Goal: Task Accomplishment & Management: Complete application form

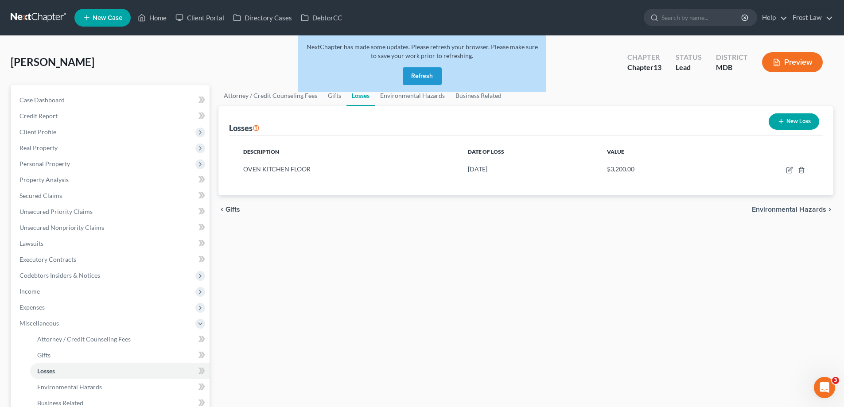
click at [423, 84] on button "Refresh" at bounding box center [422, 76] width 39 height 18
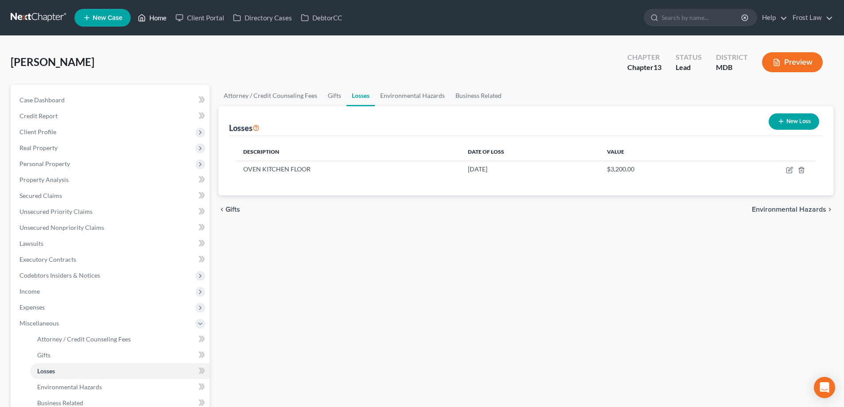
click at [160, 19] on link "Home" at bounding box center [152, 18] width 38 height 16
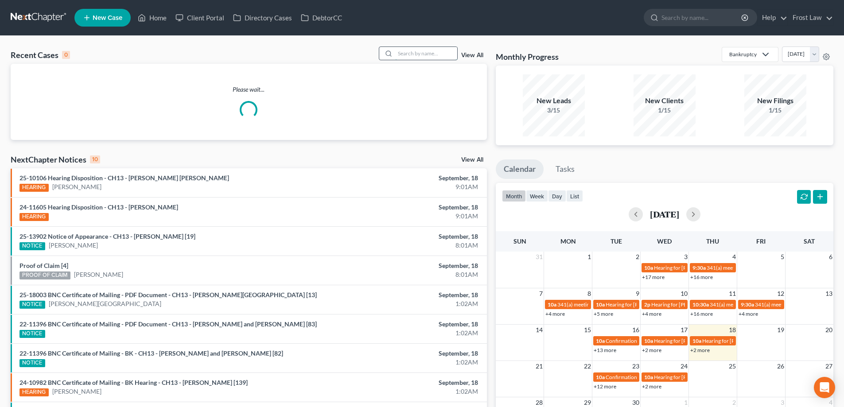
click at [404, 54] on input "search" at bounding box center [426, 53] width 62 height 13
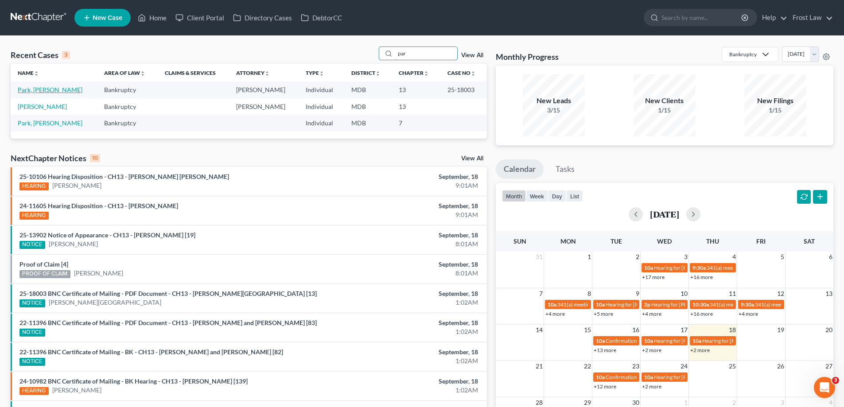
type input "par"
click at [47, 89] on link "Park, [PERSON_NAME]" at bounding box center [50, 90] width 65 height 8
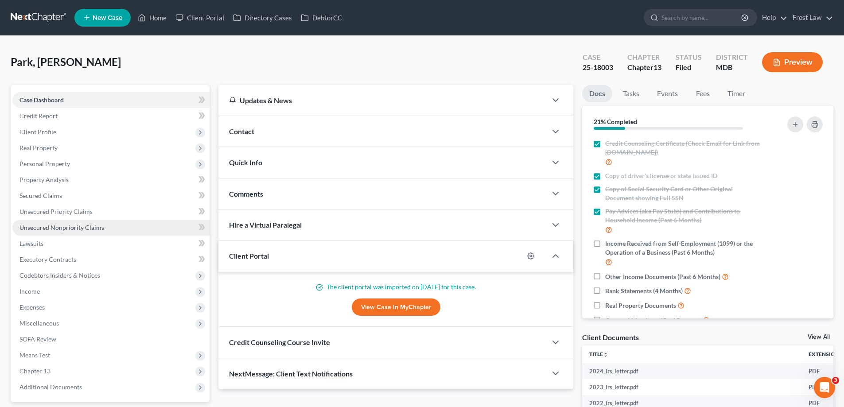
scroll to position [89, 0]
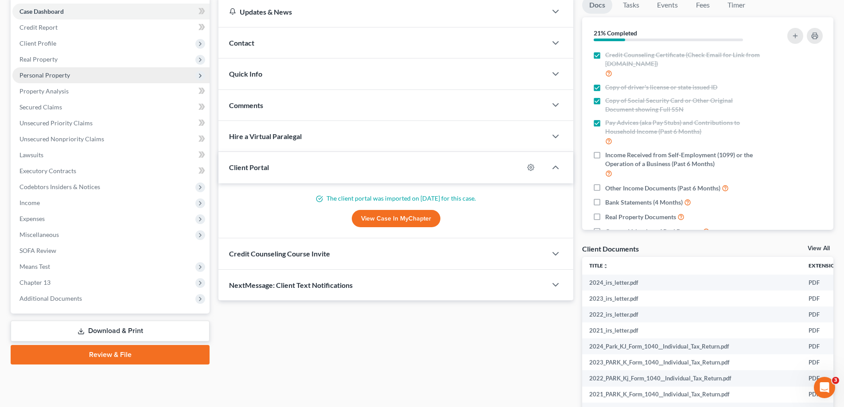
click at [111, 74] on span "Personal Property" at bounding box center [110, 75] width 197 height 16
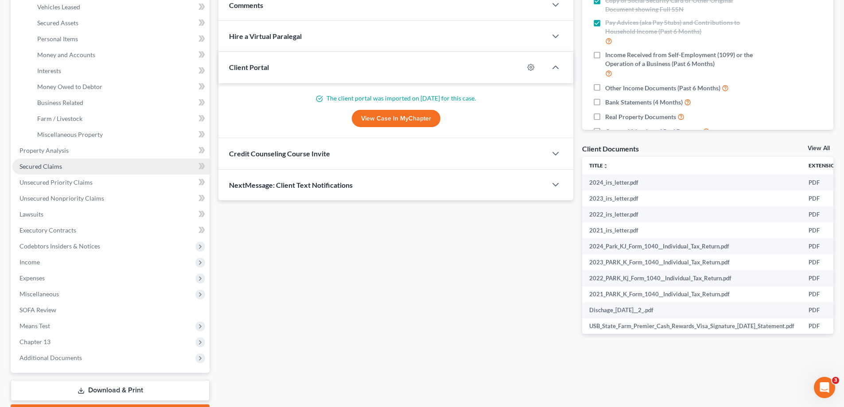
scroll to position [133, 0]
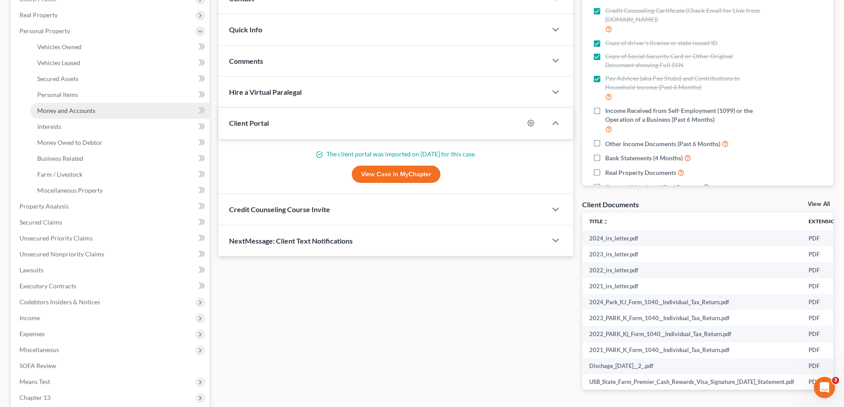
click at [75, 113] on span "Money and Accounts" at bounding box center [66, 111] width 58 height 8
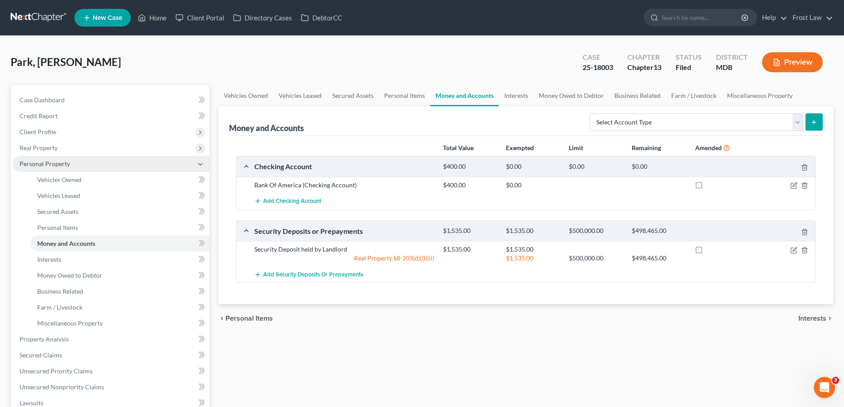
click at [33, 162] on span "Personal Property" at bounding box center [44, 164] width 50 height 8
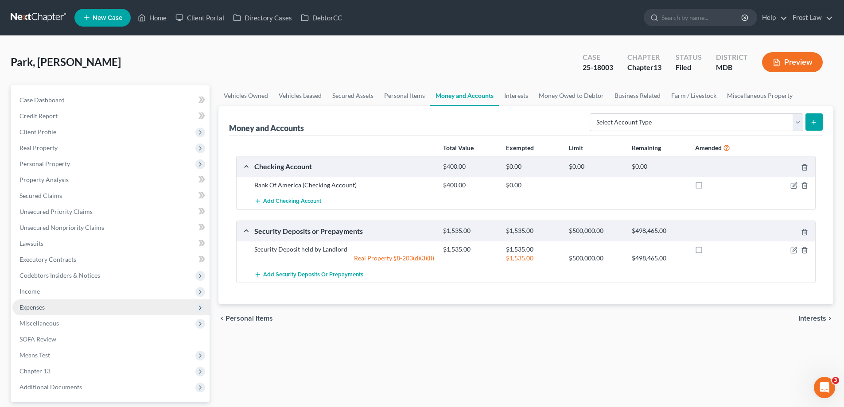
click at [67, 306] on span "Expenses" at bounding box center [110, 307] width 197 height 16
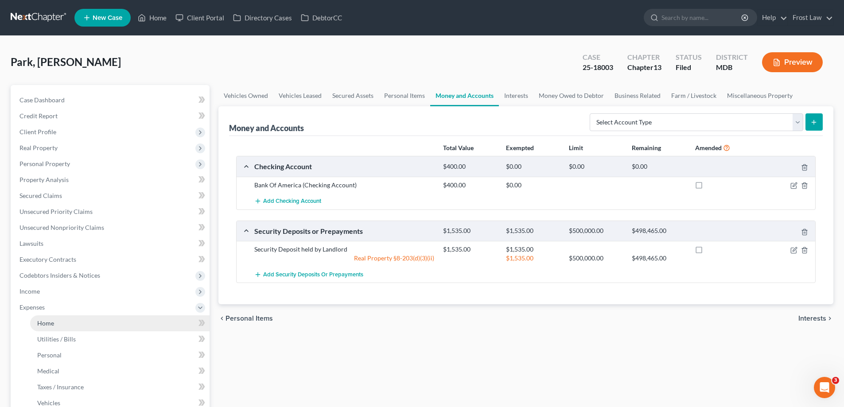
click at [68, 325] on link "Home" at bounding box center [119, 323] width 179 height 16
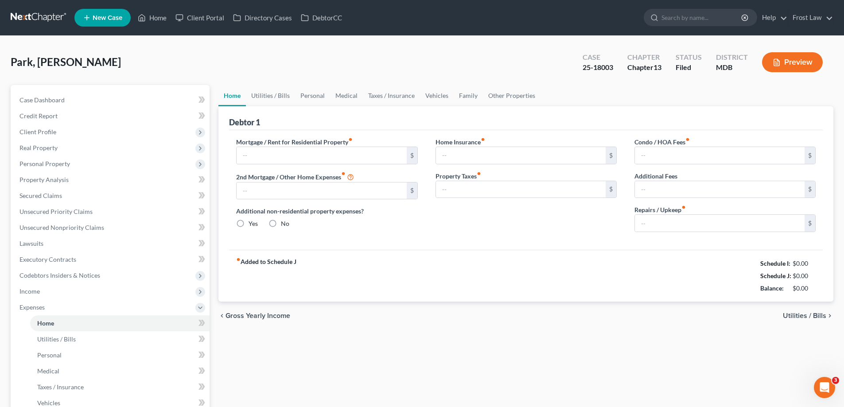
type input "2,700.00"
radio input "true"
type input "0.00"
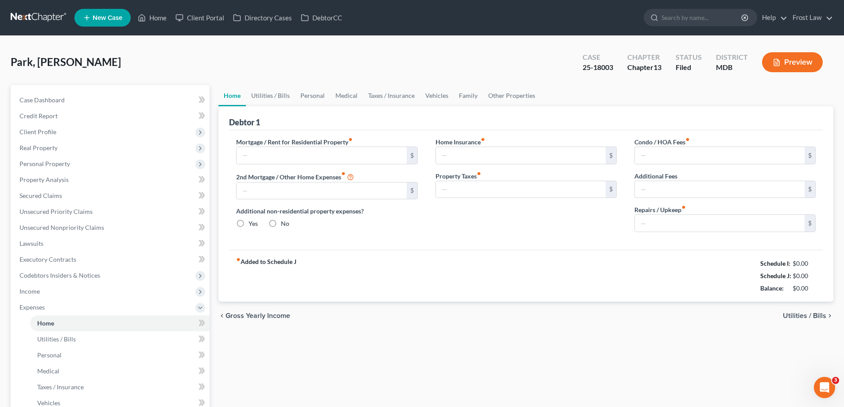
type input "0.00"
click at [81, 322] on link "Home" at bounding box center [119, 323] width 179 height 16
click at [515, 92] on link "Other Properties" at bounding box center [512, 95] width 58 height 21
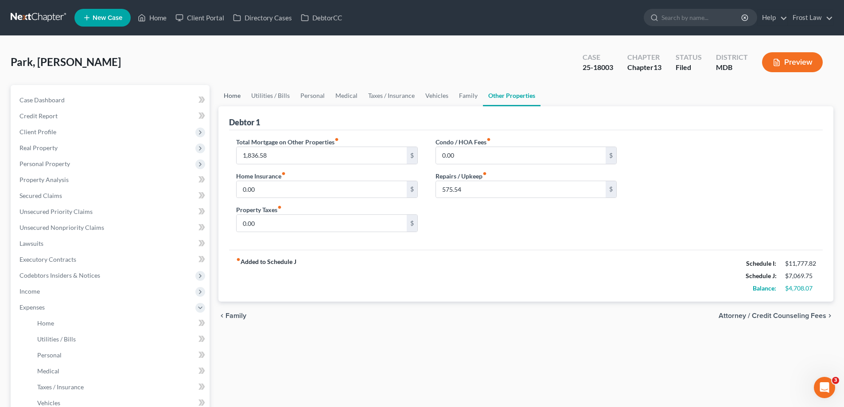
click at [240, 105] on link "Home" at bounding box center [231, 95] width 27 height 21
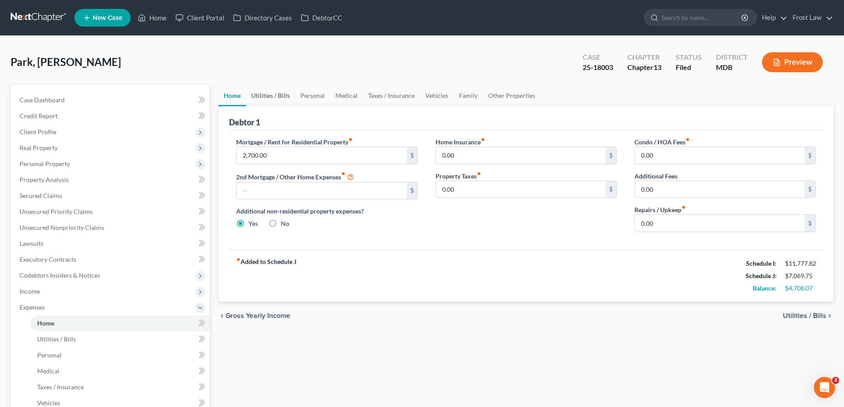
click at [279, 101] on link "Utilities / Bills" at bounding box center [270, 95] width 49 height 21
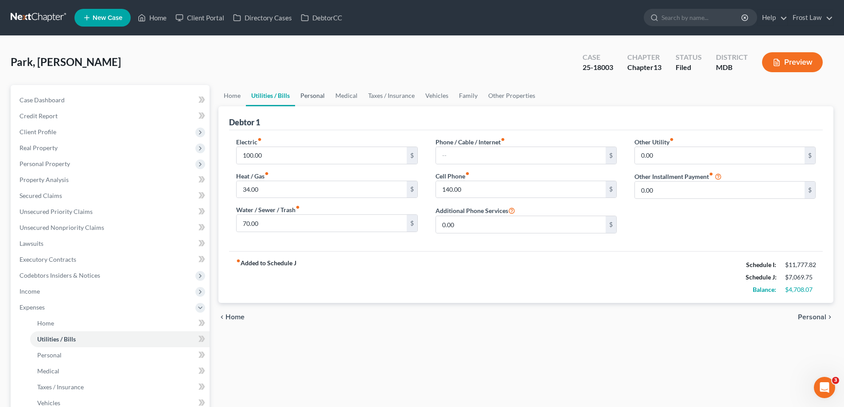
click at [316, 99] on link "Personal" at bounding box center [312, 95] width 35 height 21
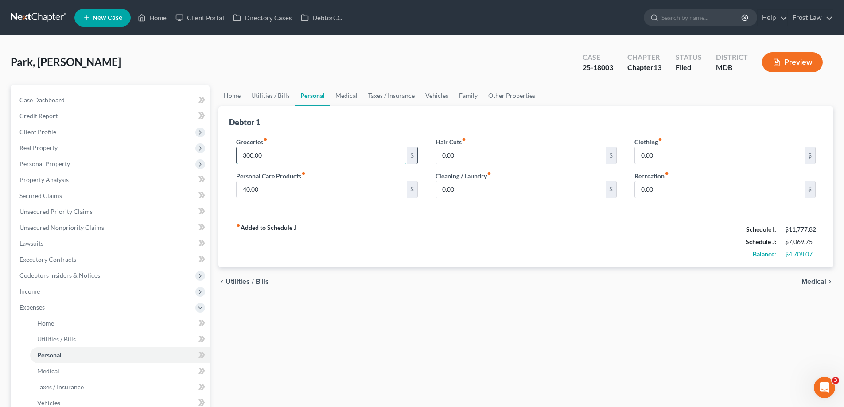
click at [290, 161] on input "300.00" at bounding box center [322, 155] width 170 height 17
type input "600.00"
click at [266, 93] on link "Utilities / Bills" at bounding box center [270, 95] width 49 height 21
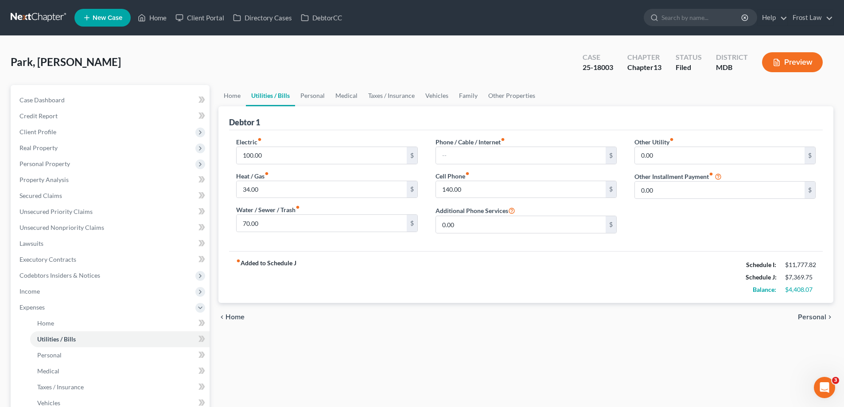
click at [273, 96] on link "Utilities / Bills" at bounding box center [270, 95] width 49 height 21
click at [307, 97] on link "Personal" at bounding box center [312, 95] width 35 height 21
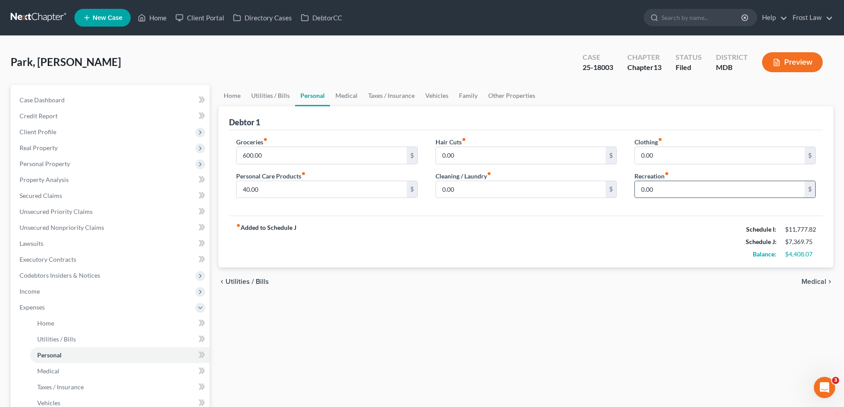
click at [679, 192] on input "0.00" at bounding box center [720, 189] width 170 height 17
type input "75.00"
click at [475, 188] on input "0.00" at bounding box center [521, 189] width 170 height 17
click at [350, 99] on link "Medical" at bounding box center [346, 95] width 33 height 21
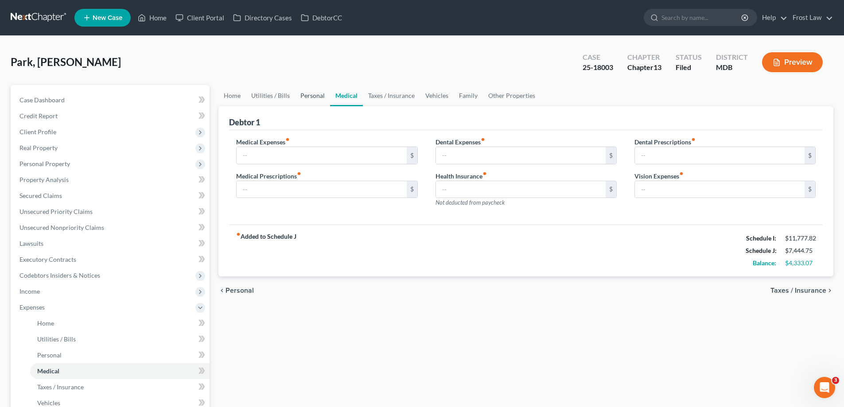
click at [309, 101] on link "Personal" at bounding box center [312, 95] width 35 height 21
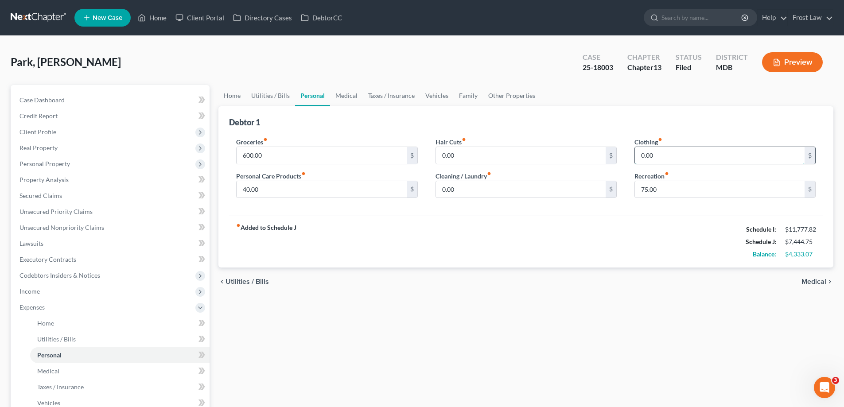
click at [699, 158] on input "0.00" at bounding box center [720, 155] width 170 height 17
type input "1"
type input "75.00"
click at [504, 102] on link "Other Properties" at bounding box center [512, 95] width 58 height 21
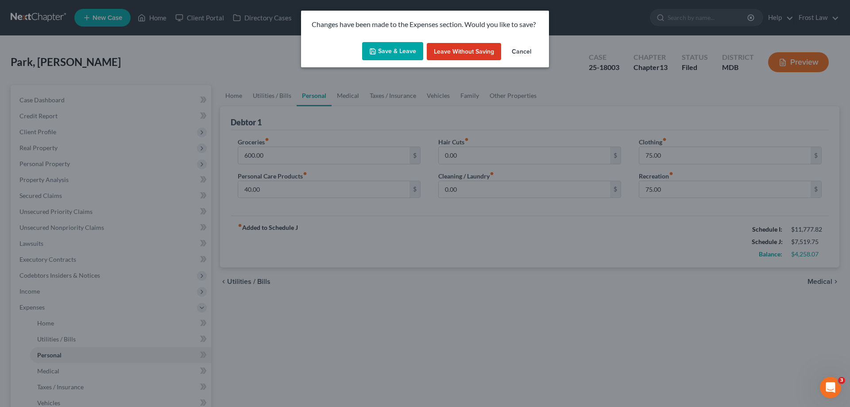
click at [396, 51] on button "Save & Leave" at bounding box center [392, 51] width 61 height 19
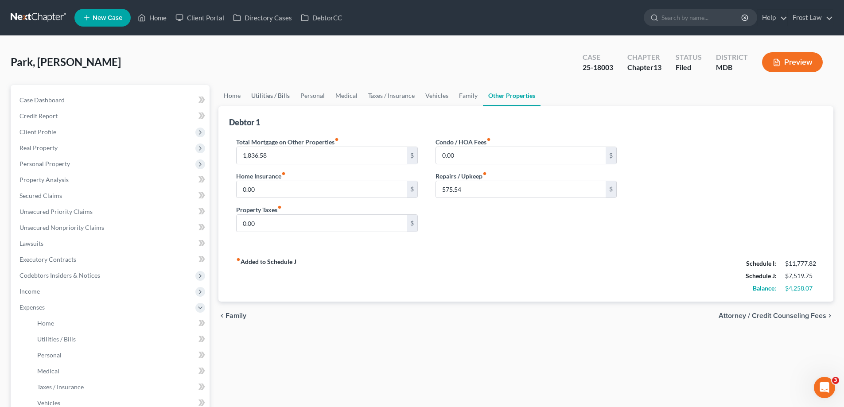
click at [274, 95] on link "Utilities / Bills" at bounding box center [270, 95] width 49 height 21
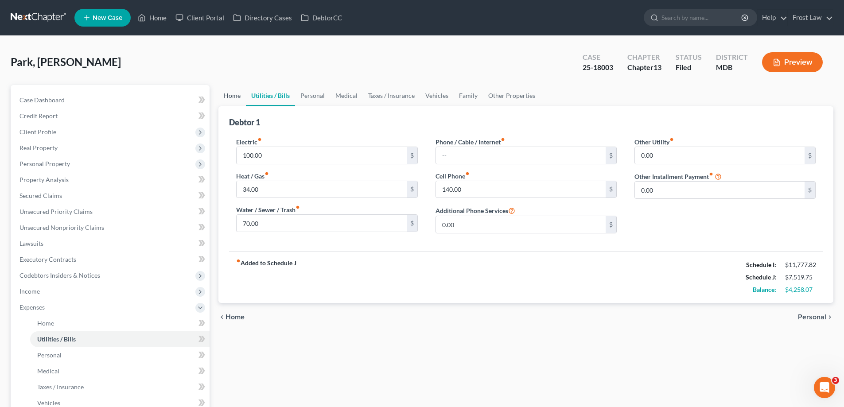
click at [232, 97] on link "Home" at bounding box center [231, 95] width 27 height 21
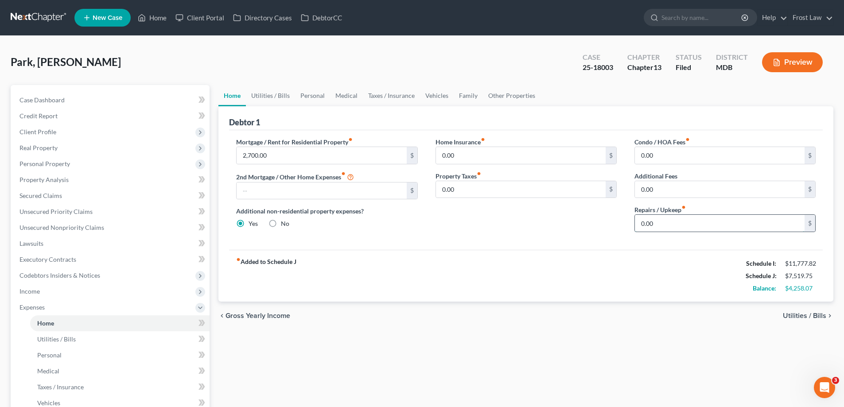
click at [668, 225] on input "0.00" at bounding box center [720, 223] width 170 height 17
type input "50.00"
click at [275, 95] on link "Utilities / Bills" at bounding box center [270, 95] width 49 height 21
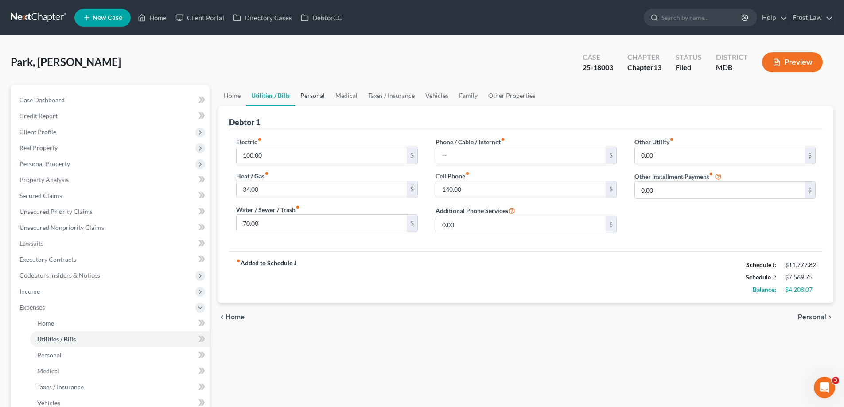
click at [316, 98] on link "Personal" at bounding box center [312, 95] width 35 height 21
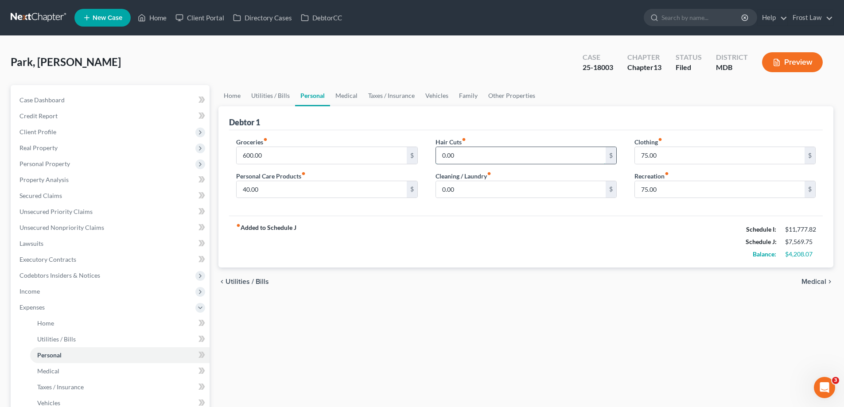
click at [460, 158] on input "0.00" at bounding box center [521, 155] width 170 height 17
click at [324, 196] on input "40.00" at bounding box center [322, 189] width 170 height 17
type input "60.00"
click at [487, 190] on input "0.00" at bounding box center [521, 189] width 170 height 17
type input "75.00"
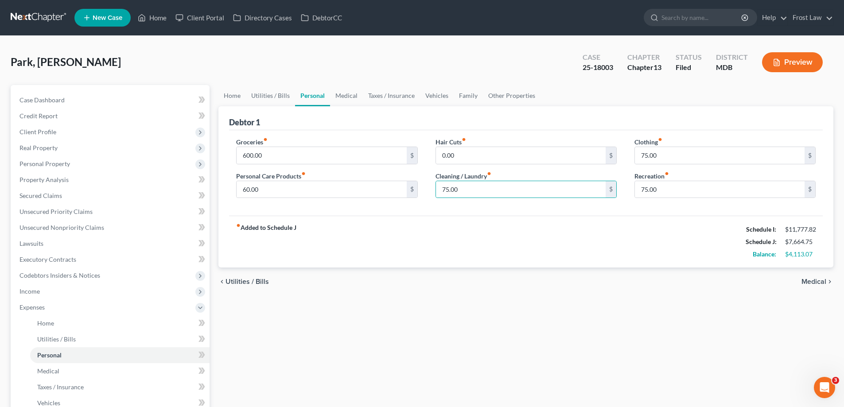
click at [516, 240] on div "fiber_manual_record Added to Schedule J Schedule I: $11,777.82 Schedule J: $7,6…" at bounding box center [525, 242] width 593 height 52
click at [679, 154] on input "75.00" at bounding box center [720, 155] width 170 height 17
type input "50.00"
click at [644, 244] on div "fiber_manual_record Added to Schedule J Schedule I: $11,777.82 Schedule J: $7,6…" at bounding box center [525, 242] width 593 height 52
click at [481, 163] on input "0.00" at bounding box center [521, 155] width 170 height 17
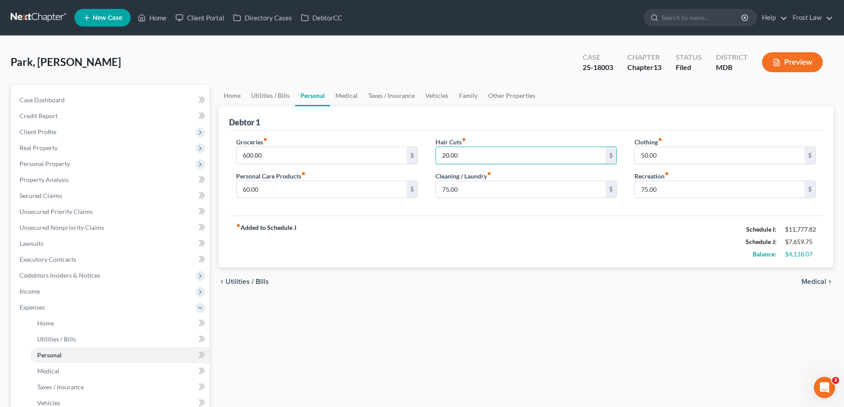
type input "20.00"
click at [223, 106] on div "Debtor 1 Groceries fiber_manual_record 600.00 $ Personal Care Products fiber_ma…" at bounding box center [525, 187] width 615 height 162
click at [229, 98] on link "Home" at bounding box center [231, 95] width 27 height 21
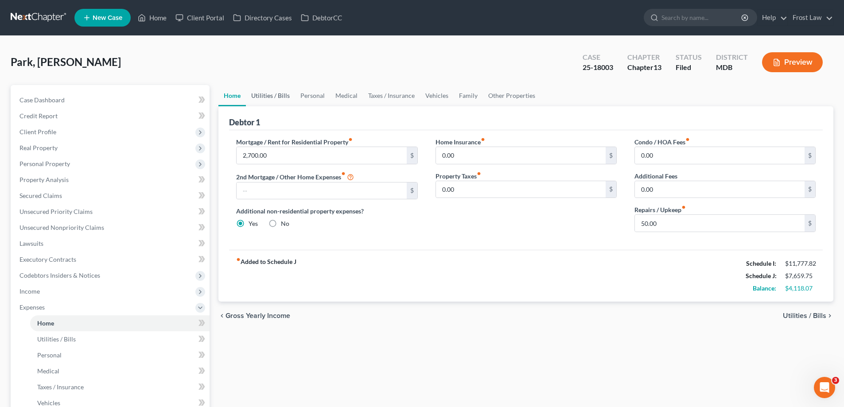
click at [279, 100] on link "Utilities / Bills" at bounding box center [270, 95] width 49 height 21
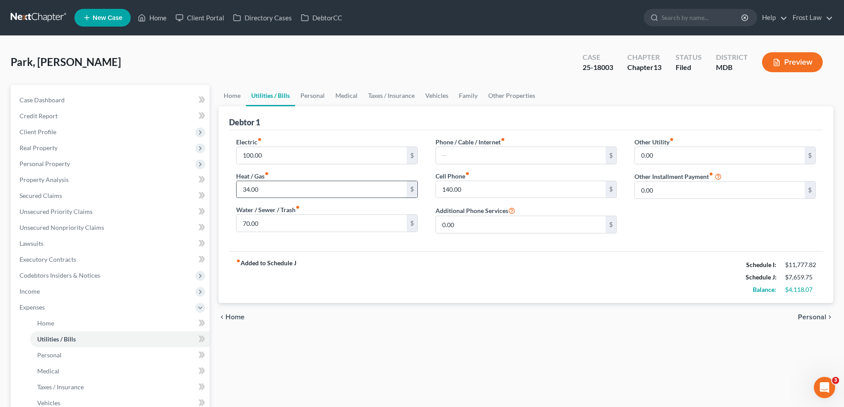
click at [278, 189] on input "34.00" at bounding box center [322, 189] width 170 height 17
type input "75.00"
click at [320, 210] on div "Water / Sewer / Trash fiber_manual_record 70.00 $" at bounding box center [326, 218] width 181 height 27
click at [492, 248] on div "Electric fiber_manual_record 100.00 $ Heat / Gas fiber_manual_record 75.00 $ Wa…" at bounding box center [525, 190] width 593 height 121
click at [483, 155] on input "text" at bounding box center [521, 155] width 170 height 17
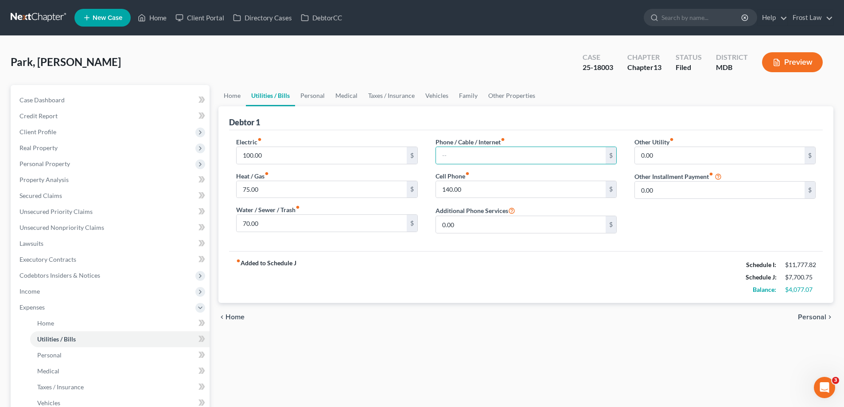
click at [594, 265] on div "fiber_manual_record Added to Schedule J Schedule I: $11,777.82 Schedule J: $7,7…" at bounding box center [525, 277] width 593 height 52
click at [451, 158] on input "text" at bounding box center [521, 155] width 170 height 17
click at [514, 120] on div "Debtor 1" at bounding box center [525, 118] width 593 height 24
click at [505, 154] on input "text" at bounding box center [521, 155] width 170 height 17
click at [532, 130] on div "Electric fiber_manual_record 100.00 $ Heat / Gas fiber_manual_record 75.00 $ Wa…" at bounding box center [525, 190] width 593 height 121
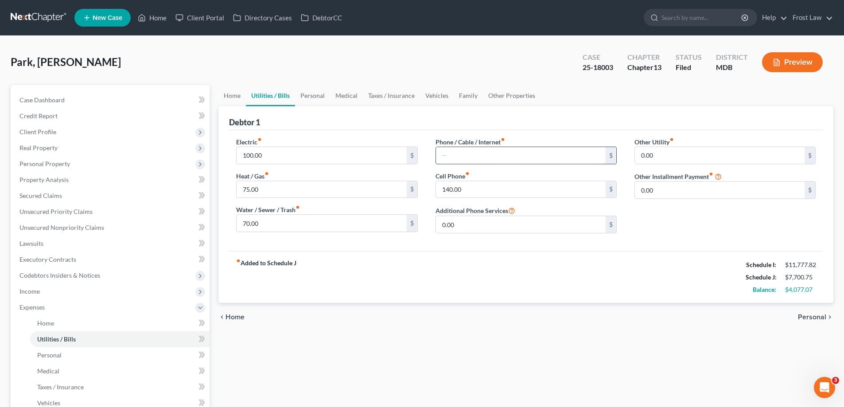
click at [531, 155] on input "text" at bounding box center [521, 155] width 170 height 17
drag, startPoint x: 620, startPoint y: 265, endPoint x: 620, endPoint y: 258, distance: 7.1
click at [620, 265] on div "fiber_manual_record Added to Schedule J Schedule I: $11,777.82 Schedule J: $7,7…" at bounding box center [525, 277] width 593 height 52
click at [310, 100] on link "Personal" at bounding box center [312, 95] width 35 height 21
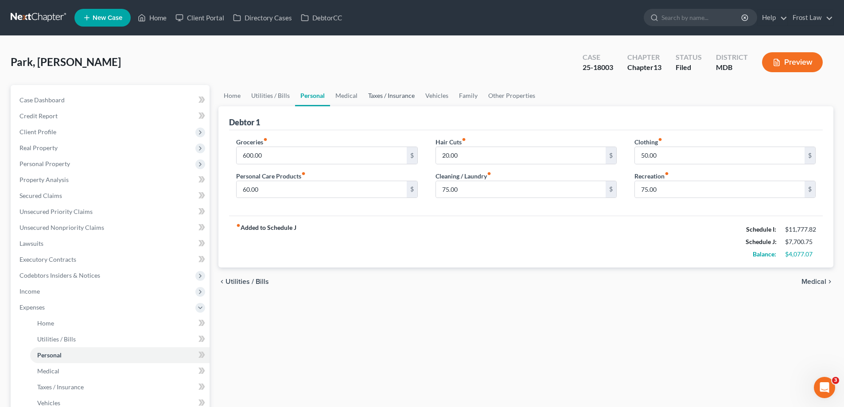
click at [369, 91] on link "Taxes / Insurance" at bounding box center [391, 95] width 57 height 21
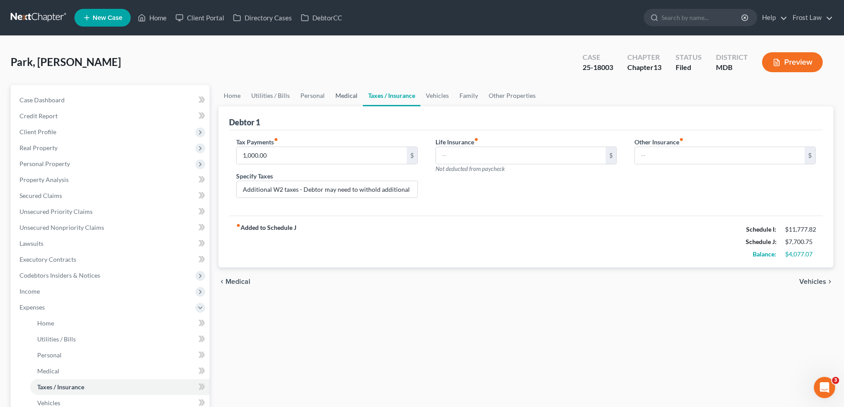
click at [344, 97] on link "Medical" at bounding box center [346, 95] width 33 height 21
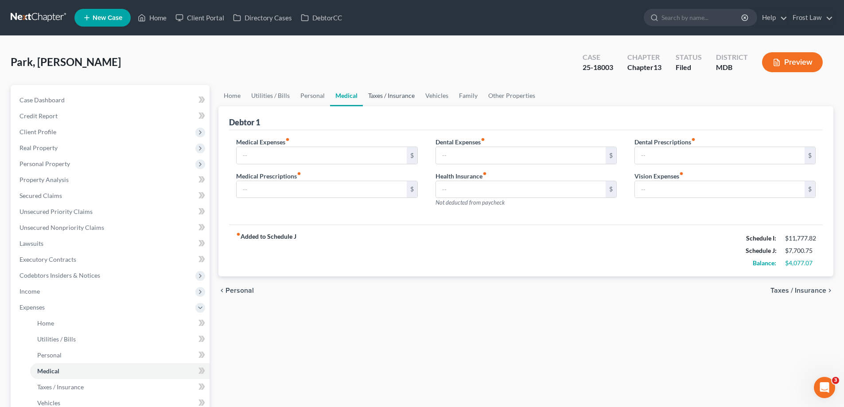
click at [379, 93] on link "Taxes / Insurance" at bounding box center [391, 95] width 57 height 21
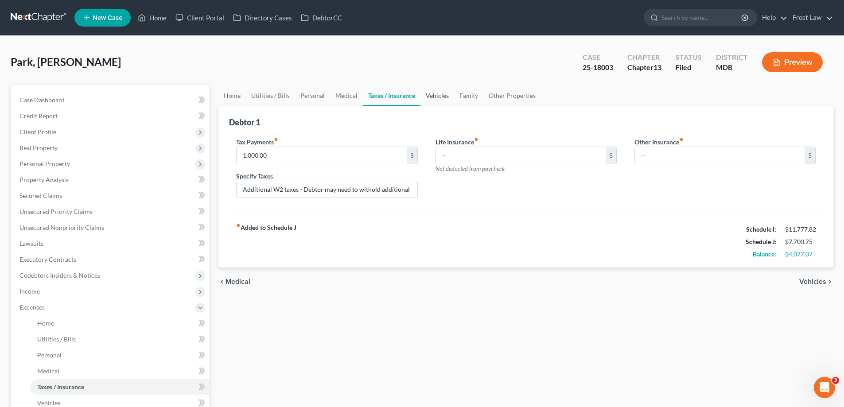
click at [438, 93] on link "Vehicles" at bounding box center [437, 95] width 34 height 21
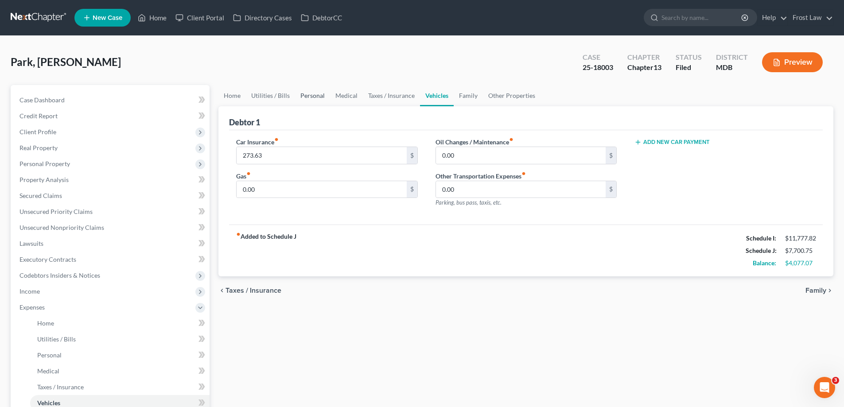
click at [308, 100] on link "Personal" at bounding box center [312, 95] width 35 height 21
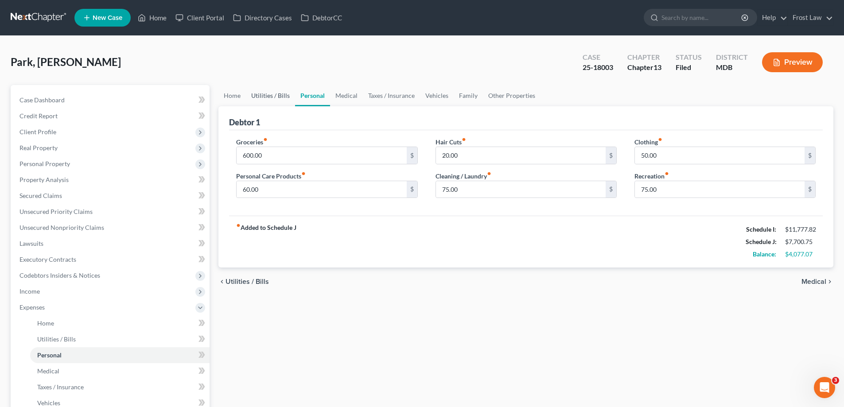
click at [269, 101] on link "Utilities / Bills" at bounding box center [270, 95] width 49 height 21
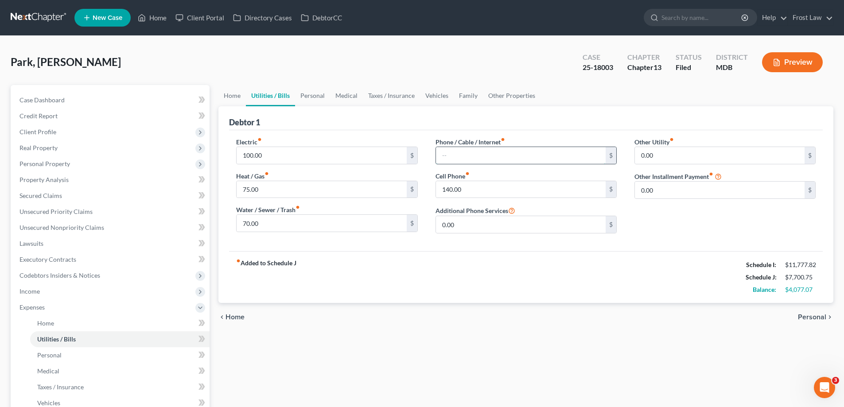
click at [458, 154] on input "text" at bounding box center [521, 155] width 170 height 17
click at [581, 120] on div "Debtor 1" at bounding box center [525, 118] width 593 height 24
click at [489, 182] on input "140.00" at bounding box center [521, 189] width 170 height 17
click at [489, 159] on input "text" at bounding box center [521, 155] width 170 height 17
click at [560, 109] on div "Debtor 1" at bounding box center [525, 118] width 593 height 24
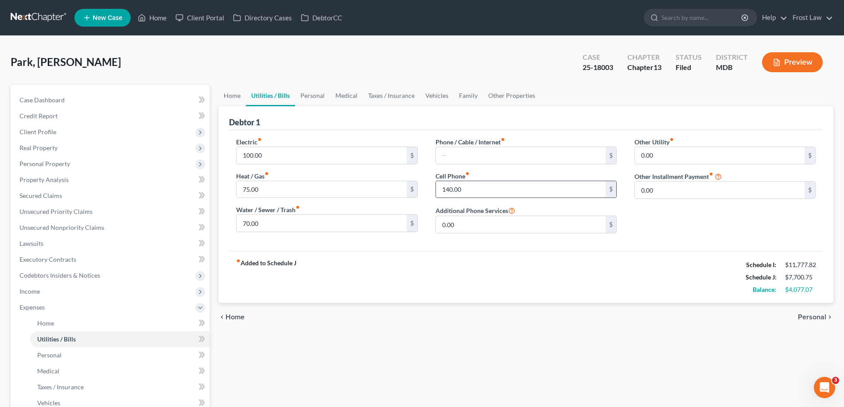
click at [490, 191] on input "140.00" at bounding box center [521, 189] width 170 height 17
type input "200.00"
click at [498, 259] on div "fiber_manual_record Added to Schedule J Schedule I: $11,777.82 Schedule J: $7,7…" at bounding box center [525, 277] width 593 height 52
click at [313, 105] on link "Personal" at bounding box center [312, 95] width 35 height 21
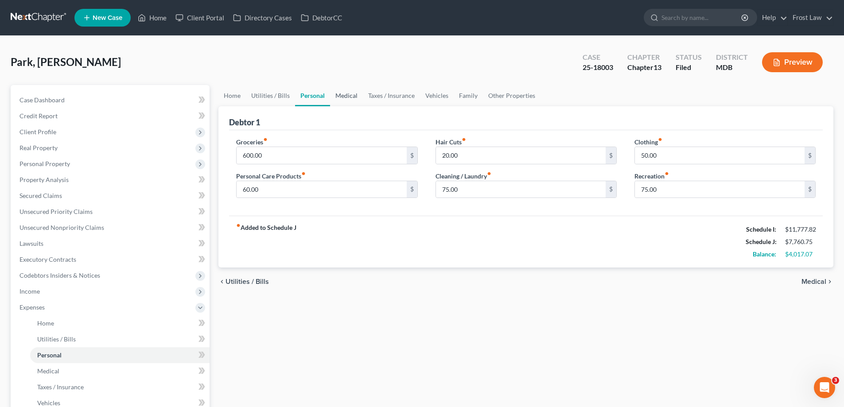
click at [338, 95] on link "Medical" at bounding box center [346, 95] width 33 height 21
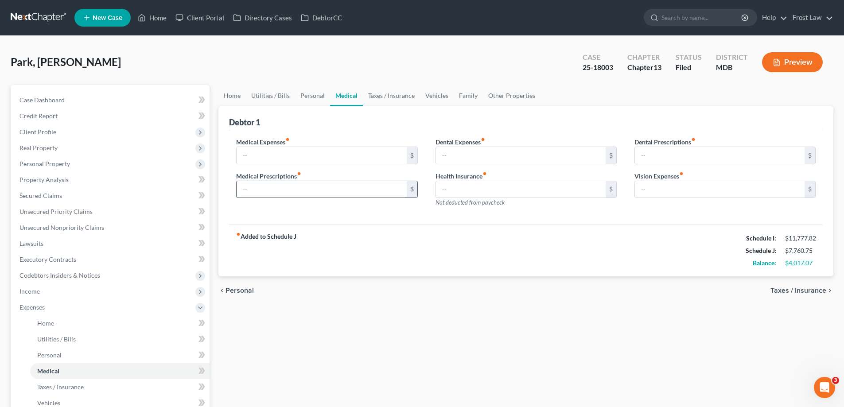
click at [273, 196] on input "text" at bounding box center [322, 189] width 170 height 17
click at [250, 214] on div "Medical Expenses fiber_manual_record $ Medical Prescriptions fiber_manual_recor…" at bounding box center [326, 175] width 199 height 77
click at [285, 186] on input "text" at bounding box center [322, 189] width 170 height 17
type input "10.00"
click at [664, 190] on input "text" at bounding box center [720, 189] width 170 height 17
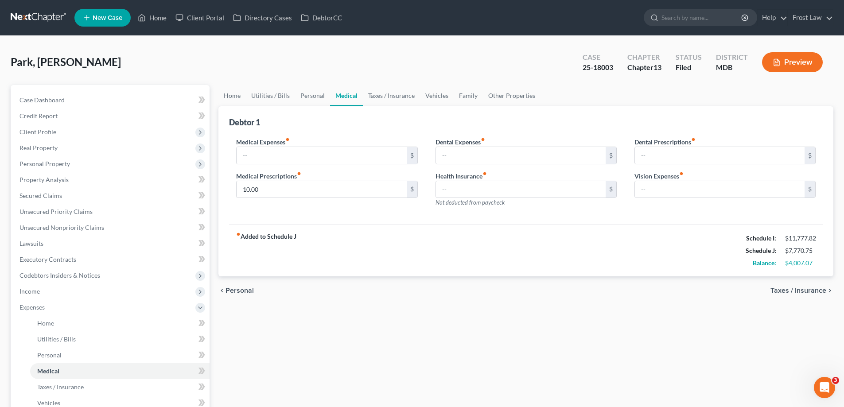
click at [623, 157] on div "Dental Expenses fiber_manual_record $ Health Insurance fiber_manual_record $ No…" at bounding box center [526, 175] width 199 height 77
click at [393, 99] on link "Taxes / Insurance" at bounding box center [391, 95] width 57 height 21
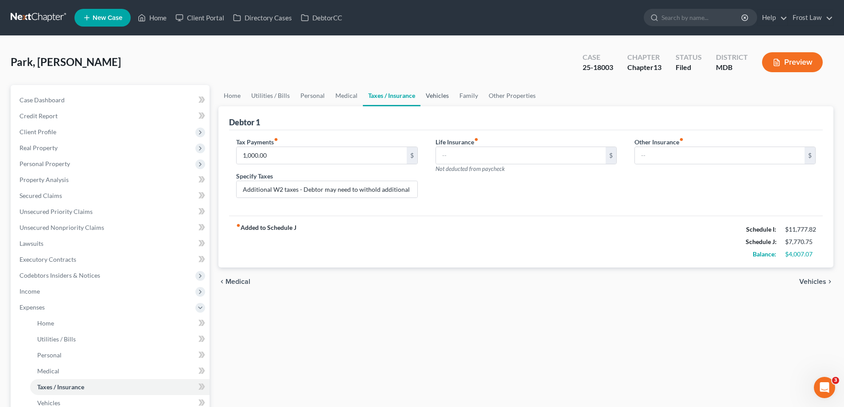
click at [425, 105] on link "Vehicles" at bounding box center [437, 95] width 34 height 21
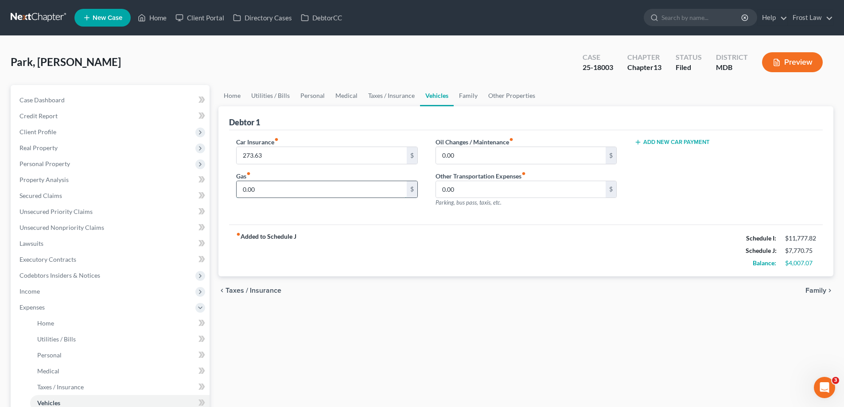
click at [309, 195] on input "0.00" at bounding box center [322, 189] width 170 height 17
click at [296, 190] on input "0.00" at bounding box center [322, 189] width 170 height 17
drag, startPoint x: 315, startPoint y: 199, endPoint x: 239, endPoint y: 188, distance: 76.9
click at [251, 196] on div "Car Insurance fiber_manual_record 273.63 $ Gas fiber_manual_record 0.00 $" at bounding box center [326, 175] width 199 height 77
type input "100.00"
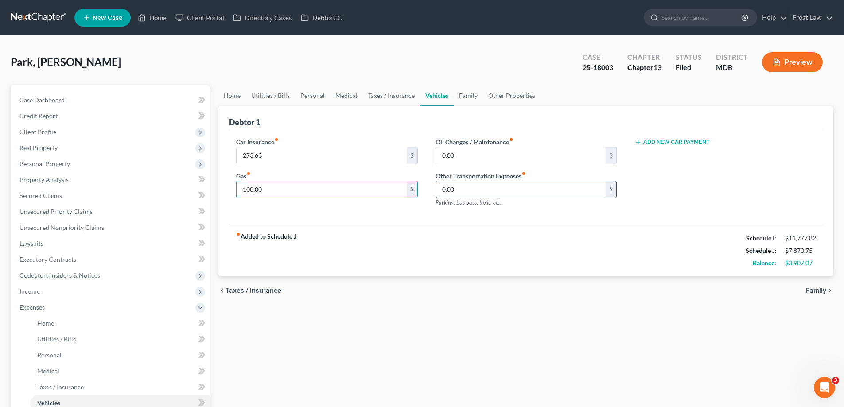
click at [489, 192] on input "0.00" at bounding box center [521, 189] width 170 height 17
click at [319, 235] on div "fiber_manual_record Added to Schedule J Schedule I: $11,777.82 Schedule J: $7,8…" at bounding box center [525, 251] width 593 height 52
click at [476, 157] on input "0.00" at bounding box center [521, 155] width 170 height 17
type input "125.00"
click at [485, 260] on div "fiber_manual_record Added to Schedule J Schedule I: $11,777.82 Schedule J: $7,9…" at bounding box center [525, 251] width 593 height 52
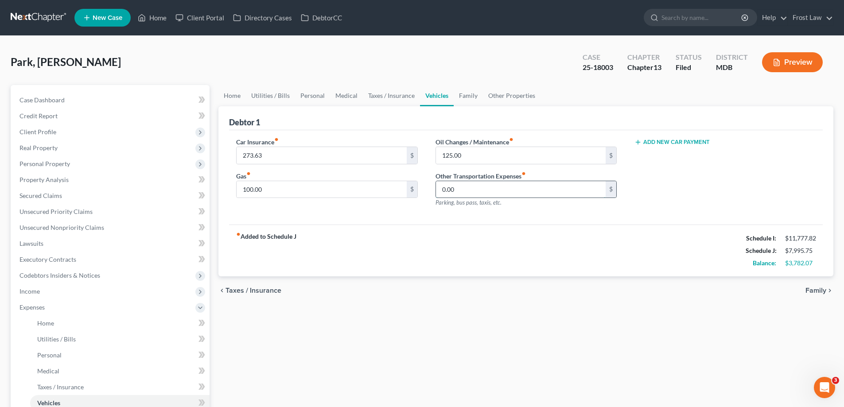
click at [507, 188] on input "0.00" at bounding box center [521, 189] width 170 height 17
click at [519, 264] on div "fiber_manual_record Added to Schedule J Schedule I: $11,777.82 Schedule J: $7,9…" at bounding box center [525, 251] width 593 height 52
click at [517, 154] on input "125.00" at bounding box center [521, 155] width 170 height 17
click at [509, 259] on div "fiber_manual_record Added to Schedule J Schedule I: $11,777.82 Schedule J: $7,9…" at bounding box center [525, 251] width 593 height 52
click at [458, 261] on div "fiber_manual_record Added to Schedule J Schedule I: $11,777.82 Schedule J: $7,9…" at bounding box center [525, 251] width 593 height 52
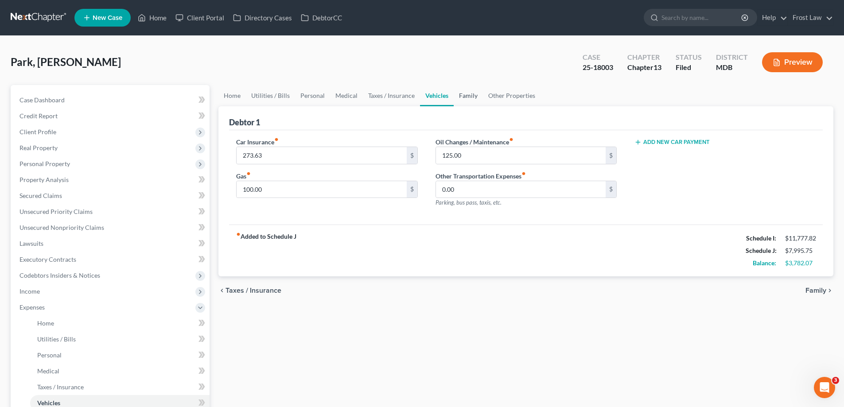
click at [468, 101] on link "Family" at bounding box center [468, 95] width 29 height 21
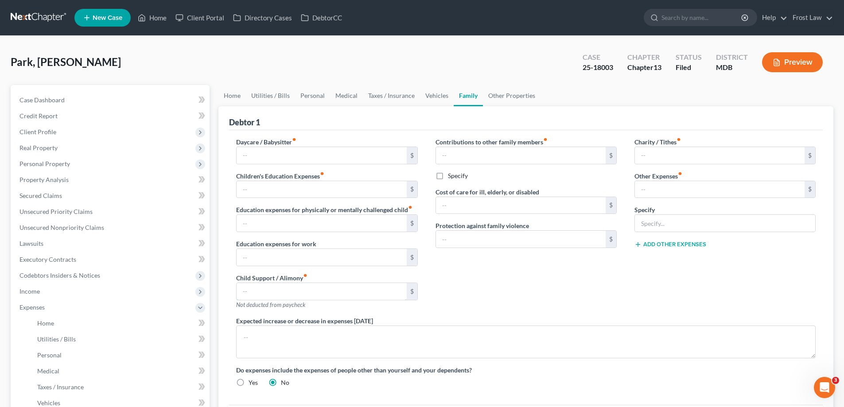
drag, startPoint x: 267, startPoint y: 291, endPoint x: 273, endPoint y: 271, distance: 21.0
click at [267, 291] on input "text" at bounding box center [322, 291] width 170 height 17
drag, startPoint x: 260, startPoint y: 256, endPoint x: 260, endPoint y: 240, distance: 15.5
click at [260, 256] on input "text" at bounding box center [322, 257] width 170 height 17
drag, startPoint x: 262, startPoint y: 217, endPoint x: 267, endPoint y: 200, distance: 18.5
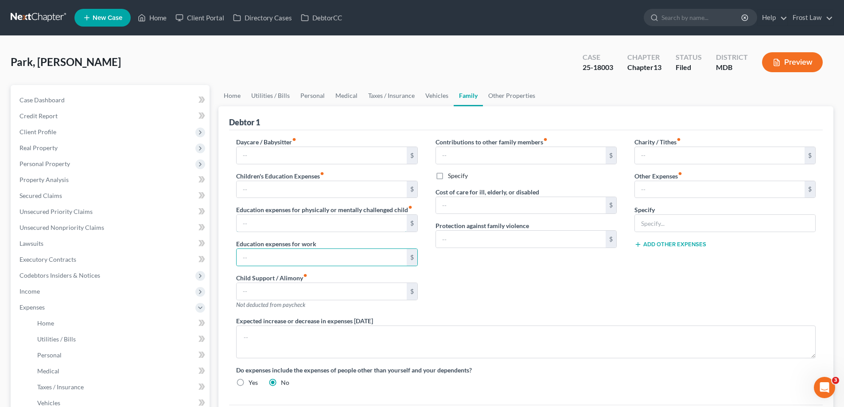
click at [262, 217] on input "text" at bounding box center [322, 223] width 170 height 17
click at [261, 181] on div "$" at bounding box center [326, 190] width 181 height 18
click at [262, 150] on input "text" at bounding box center [322, 155] width 170 height 17
click at [527, 269] on div "Contributions to other family members fiber_manual_record $ Specify Cost of car…" at bounding box center [526, 226] width 199 height 179
click at [233, 95] on link "Home" at bounding box center [231, 95] width 27 height 21
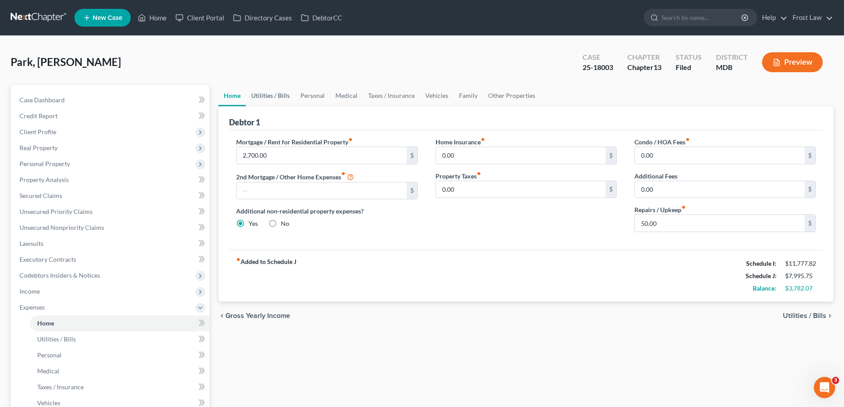
click at [277, 102] on link "Utilities / Bills" at bounding box center [270, 95] width 49 height 21
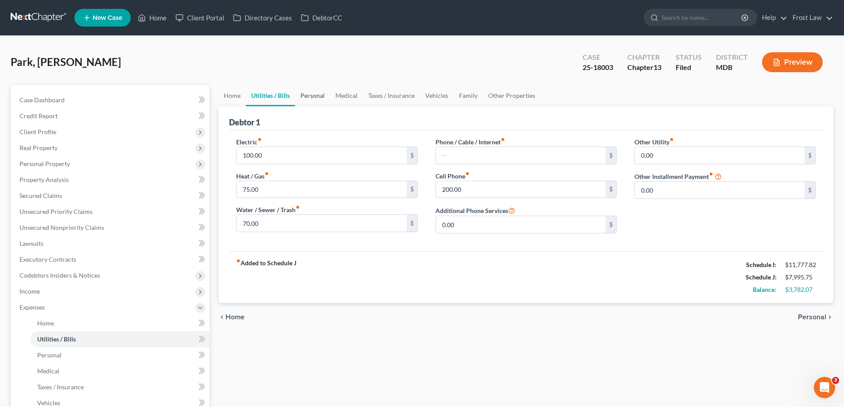
click at [319, 100] on link "Personal" at bounding box center [312, 95] width 35 height 21
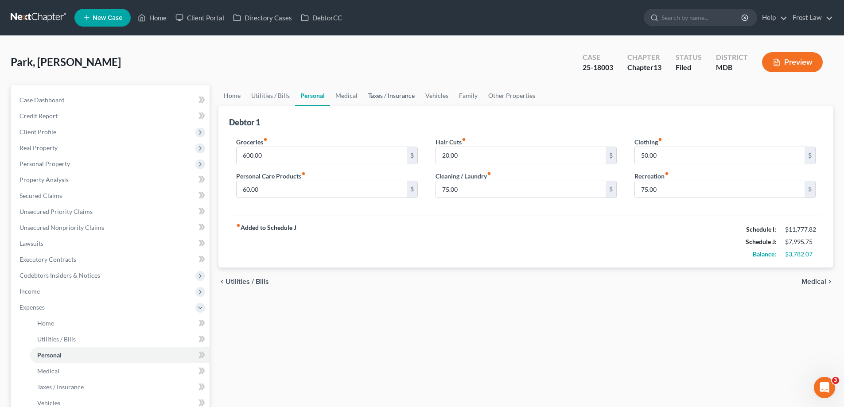
click at [376, 97] on link "Taxes / Insurance" at bounding box center [391, 95] width 57 height 21
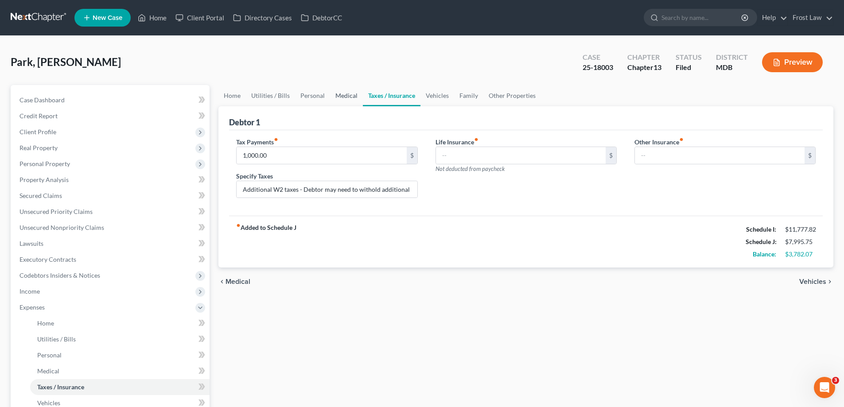
click at [344, 95] on link "Medical" at bounding box center [346, 95] width 33 height 21
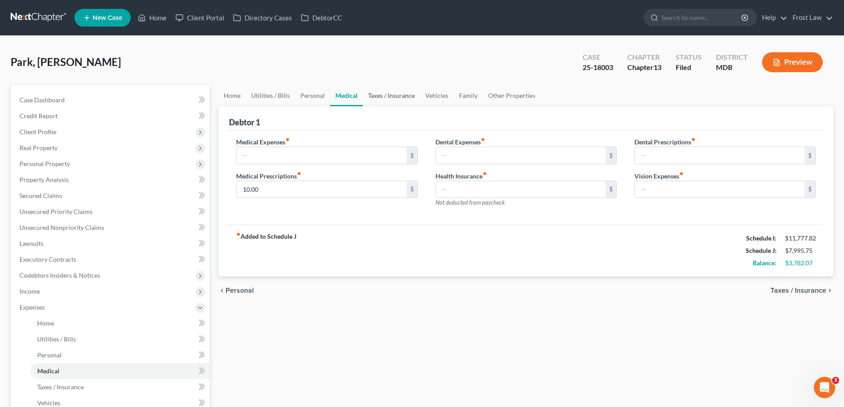
click at [403, 98] on link "Taxes / Insurance" at bounding box center [391, 95] width 57 height 21
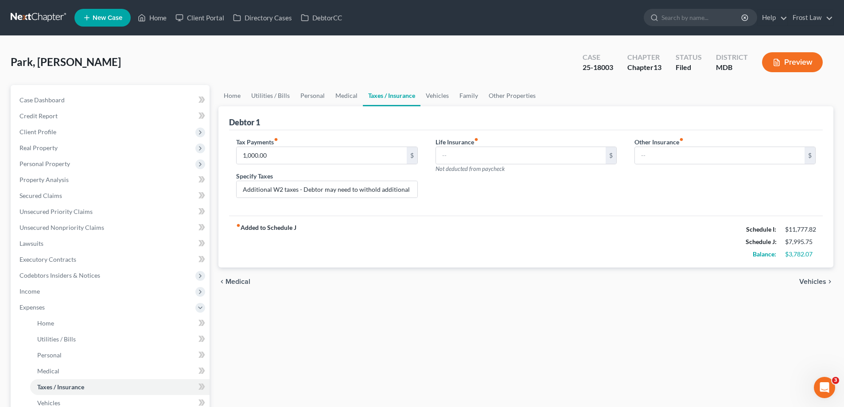
click at [492, 226] on div "fiber_manual_record Added to Schedule J Schedule I: $11,777.82 Schedule J: $7,9…" at bounding box center [525, 242] width 593 height 52
click at [230, 93] on link "Home" at bounding box center [231, 95] width 27 height 21
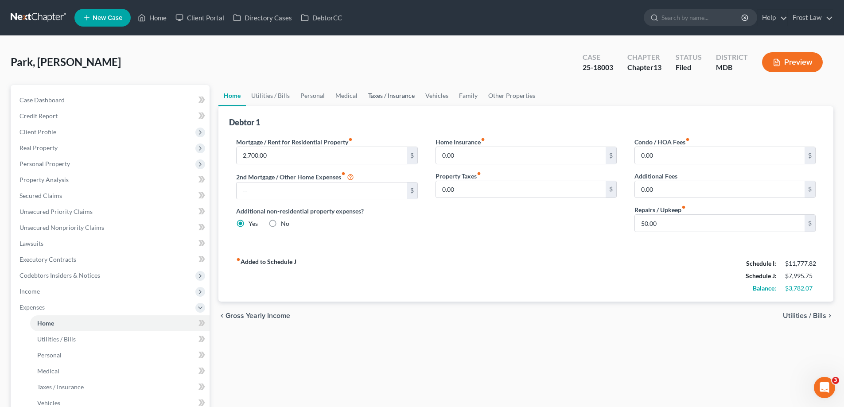
click at [390, 97] on link "Taxes / Insurance" at bounding box center [391, 95] width 57 height 21
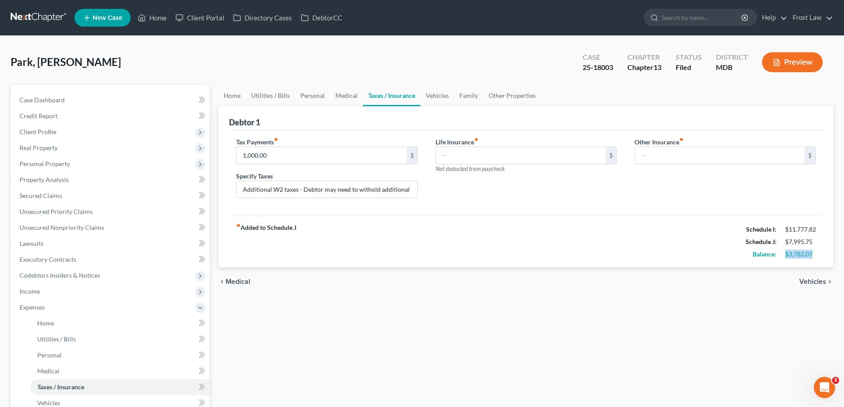
drag, startPoint x: 818, startPoint y: 258, endPoint x: 781, endPoint y: 261, distance: 37.3
click at [781, 261] on div "fiber_manual_record Added to Schedule J Schedule I: $11,777.82 Schedule J: $7,9…" at bounding box center [525, 242] width 593 height 52
click at [489, 256] on div "fiber_manual_record Added to Schedule J Schedule I: $11,777.82 Schedule J: $7,9…" at bounding box center [525, 242] width 593 height 52
click at [74, 197] on link "Secured Claims" at bounding box center [110, 196] width 197 height 16
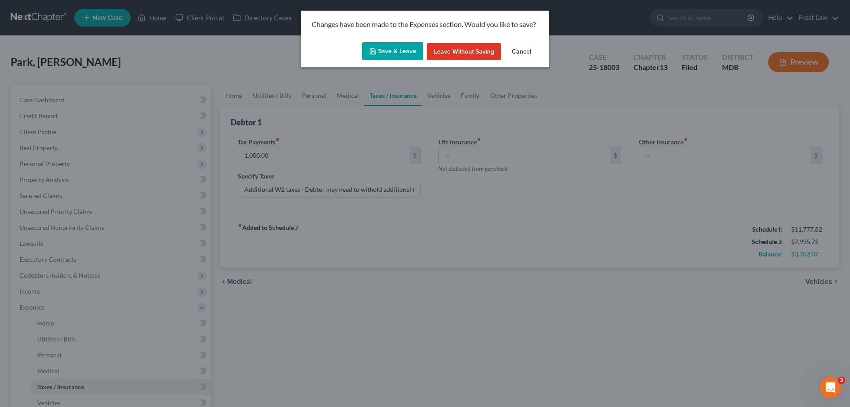
click at [388, 60] on button "Save & Leave" at bounding box center [392, 51] width 61 height 19
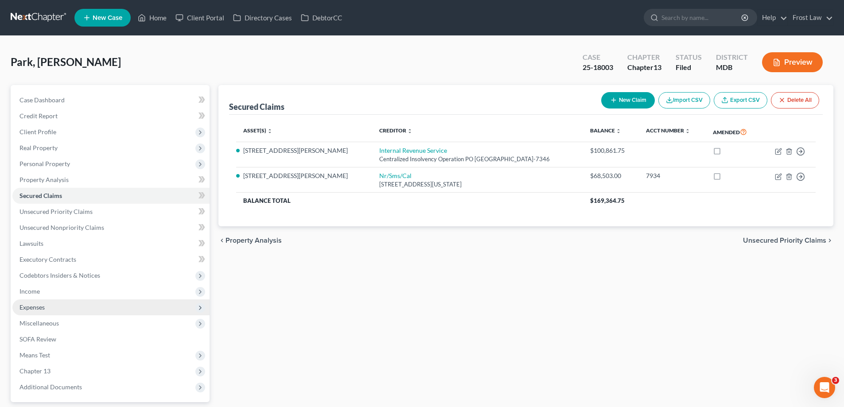
click at [109, 306] on span "Expenses" at bounding box center [110, 307] width 197 height 16
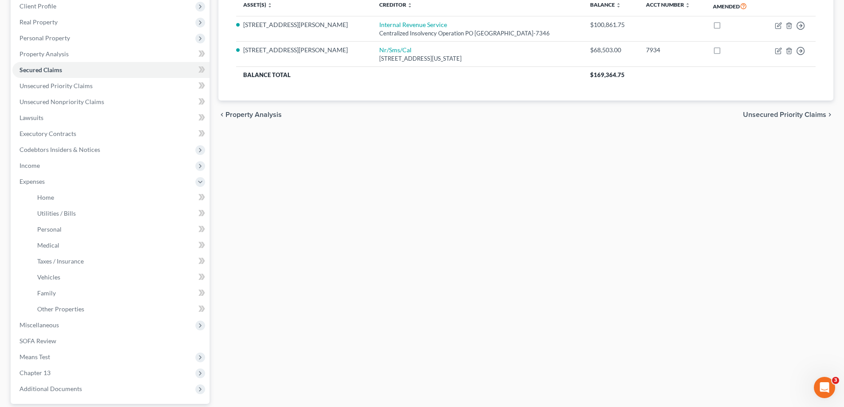
scroll to position [207, 0]
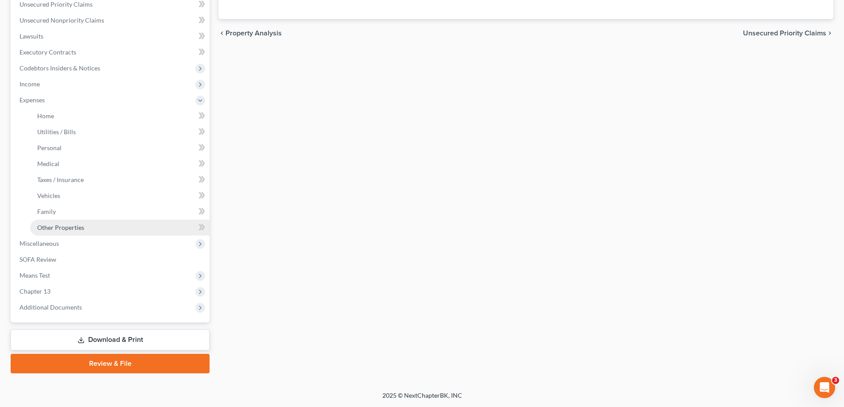
click at [51, 228] on span "Other Properties" at bounding box center [60, 228] width 47 height 8
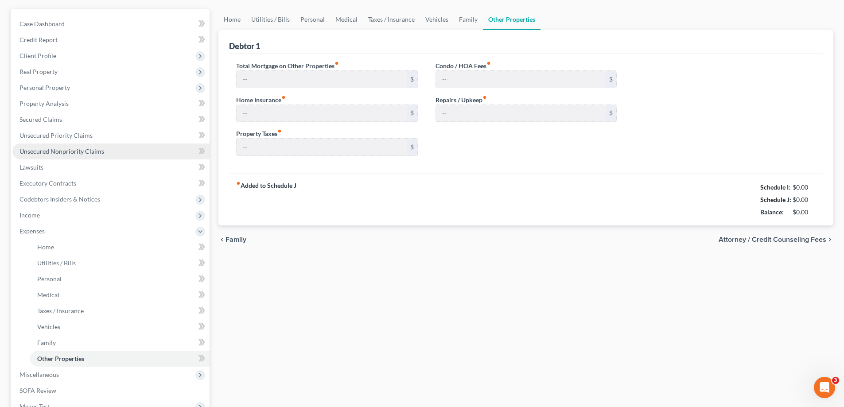
type input "1,836.58"
type input "0.00"
type input "575.54"
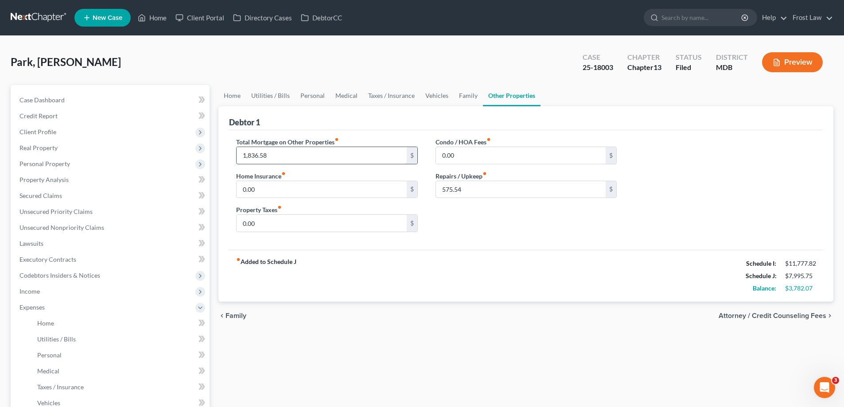
click at [283, 157] on input "1,836.58" at bounding box center [322, 155] width 170 height 17
click at [432, 380] on div "Home Utilities / Bills Personal Medical Taxes / Insurance Vehicles Family Other…" at bounding box center [526, 333] width 624 height 496
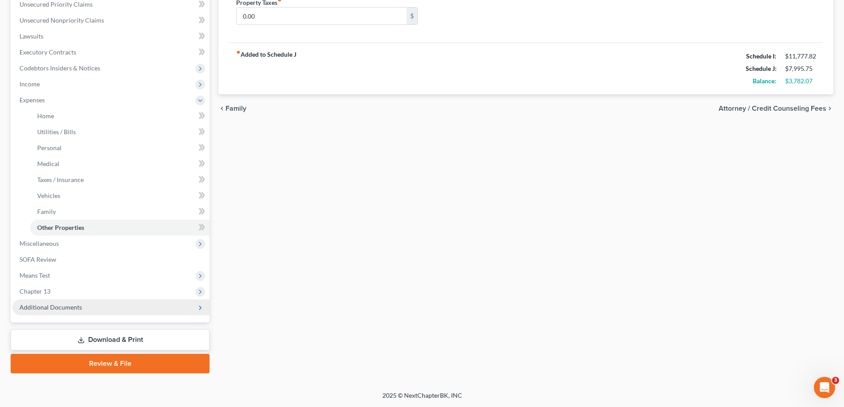
click at [95, 303] on span "Additional Documents" at bounding box center [110, 307] width 197 height 16
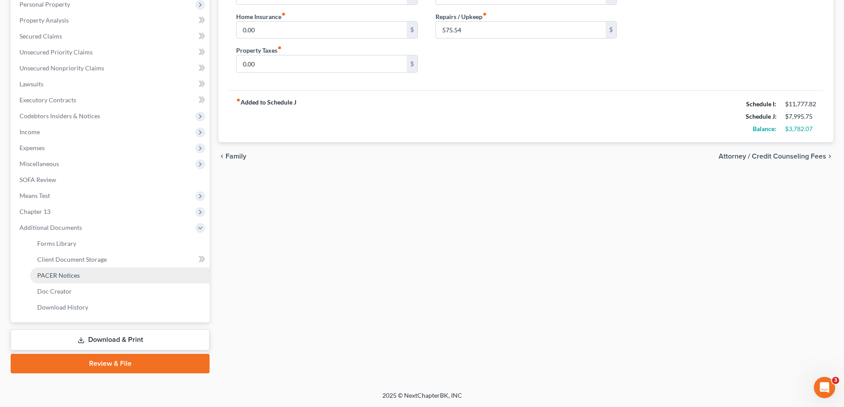
click at [89, 270] on link "PACER Notices" at bounding box center [119, 276] width 179 height 16
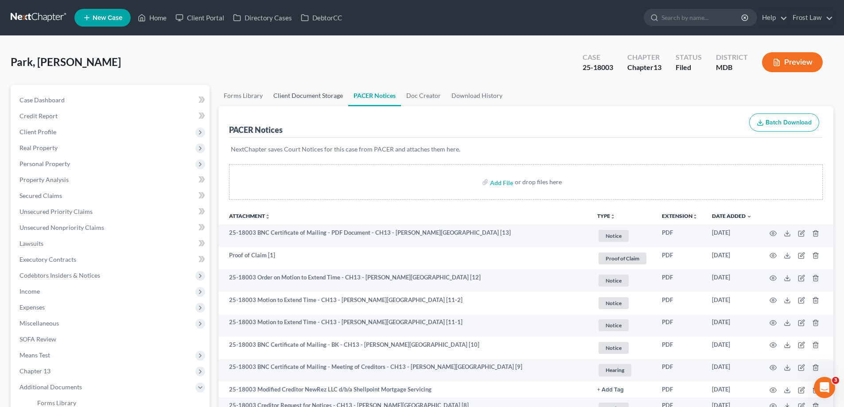
click at [334, 93] on link "Client Document Storage" at bounding box center [308, 95] width 80 height 21
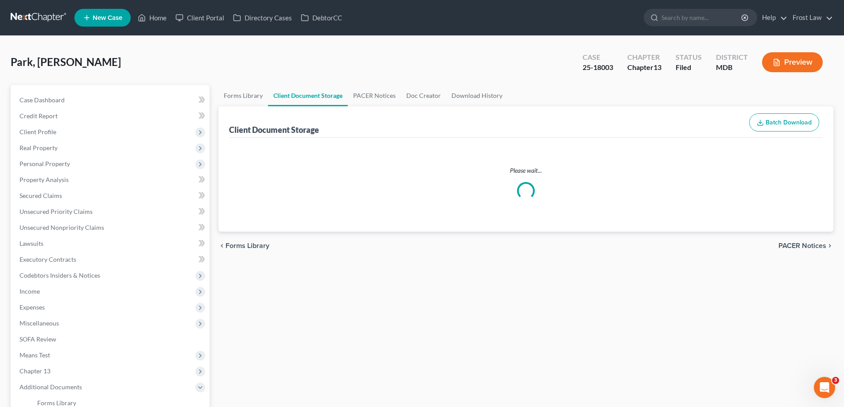
select select "14"
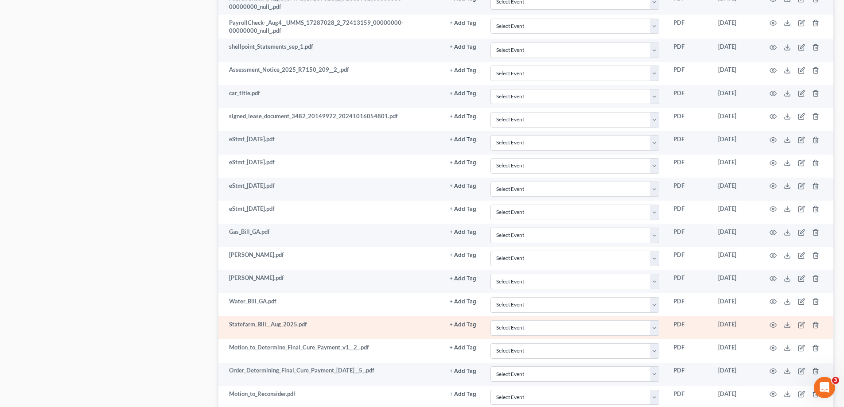
scroll to position [688, 0]
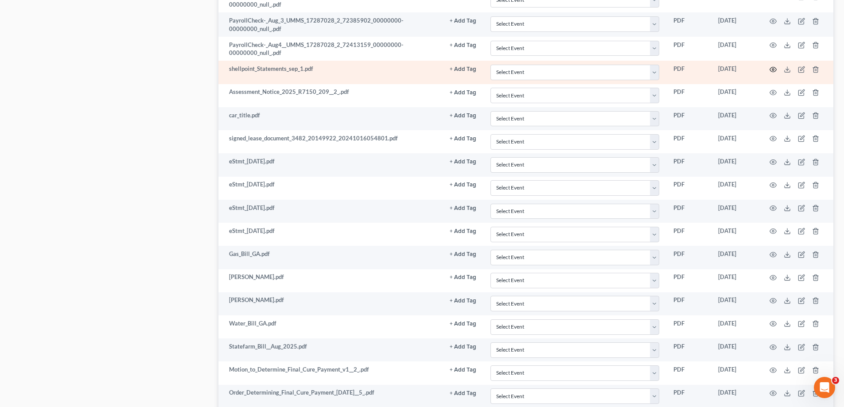
click at [770, 67] on icon "button" at bounding box center [772, 69] width 7 height 7
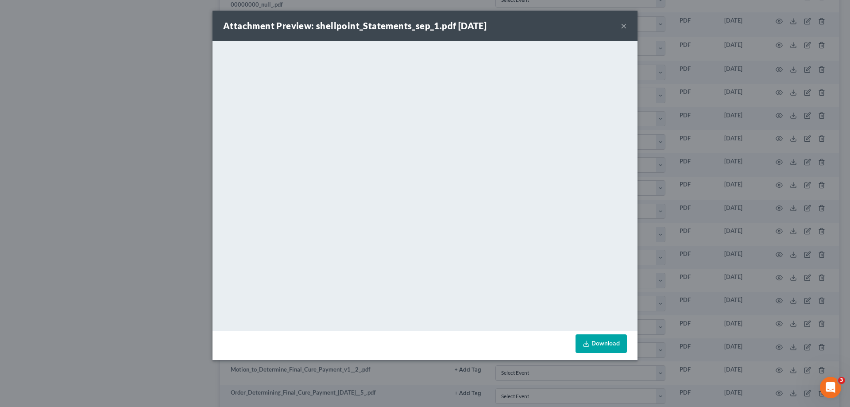
drag, startPoint x: 622, startPoint y: 23, endPoint x: 595, endPoint y: 42, distance: 33.2
click at [623, 23] on button "×" at bounding box center [624, 25] width 6 height 11
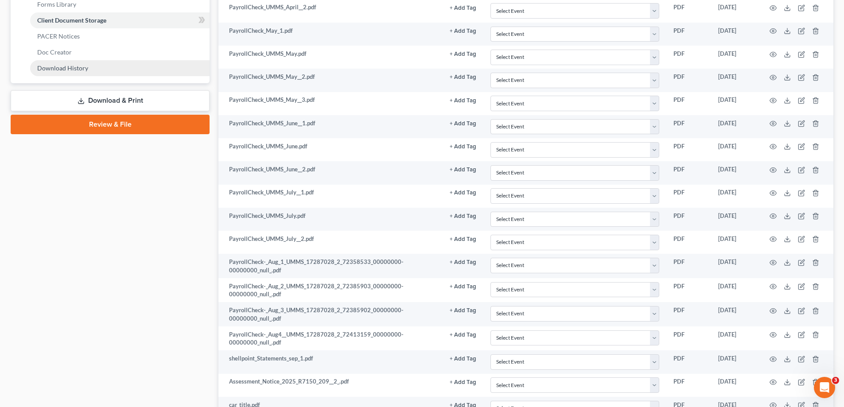
scroll to position [221, 0]
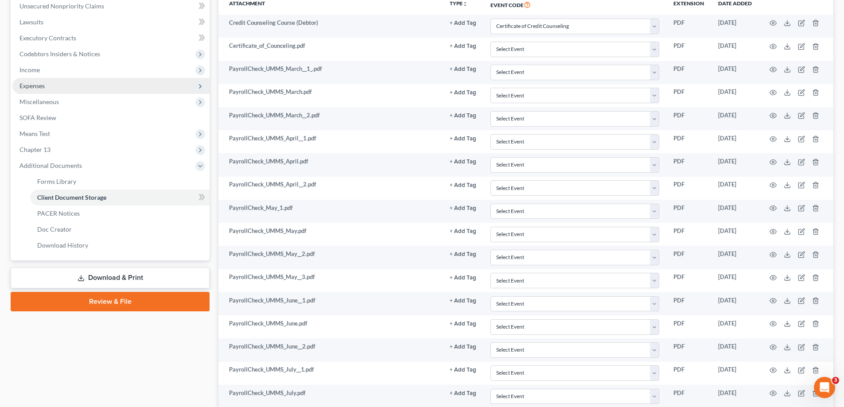
click at [47, 85] on span "Expenses" at bounding box center [110, 86] width 197 height 16
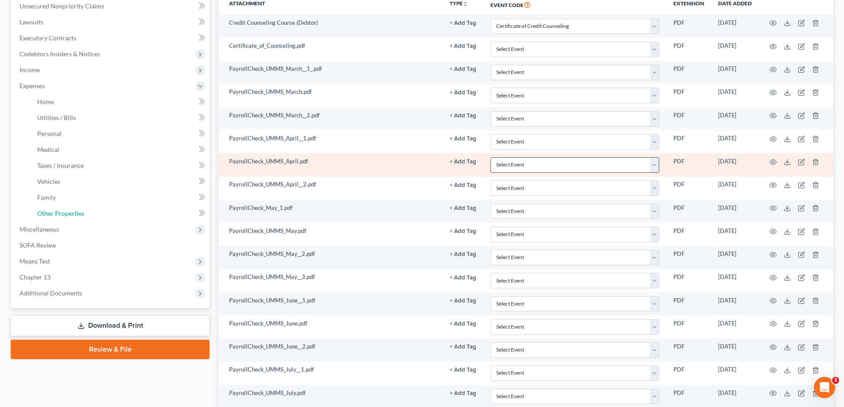
drag, startPoint x: 83, startPoint y: 214, endPoint x: 497, endPoint y: 172, distance: 415.7
click at [84, 214] on link "Other Properties" at bounding box center [119, 214] width 179 height 16
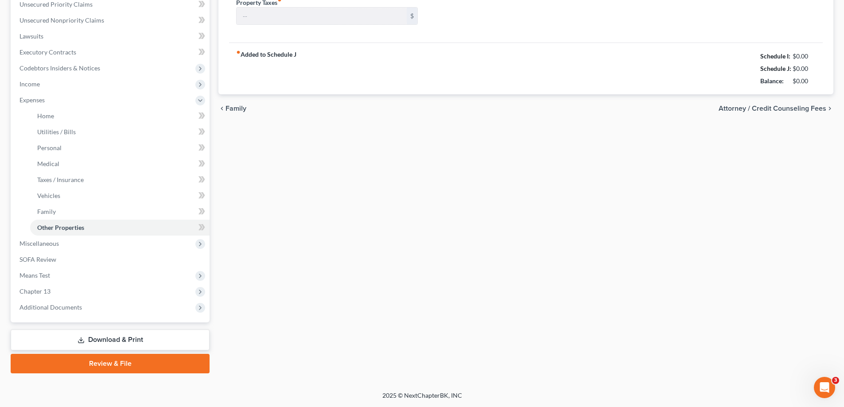
type input "1,836.58"
type input "0.00"
type input "575.54"
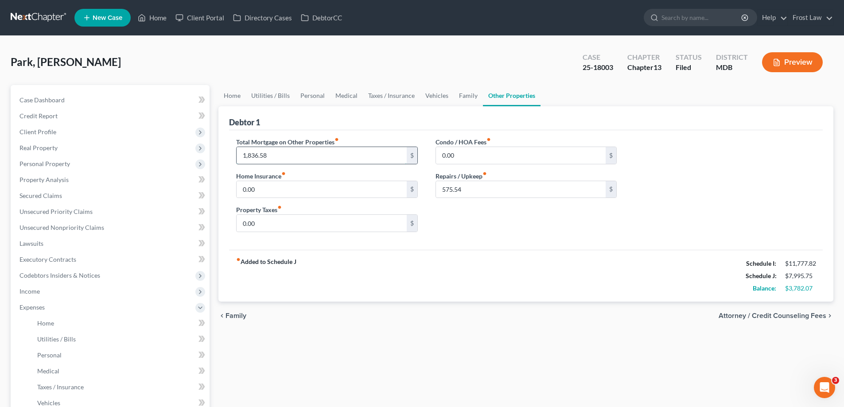
click at [296, 150] on input "1,836.58" at bounding box center [322, 155] width 170 height 17
type input "2,762.03"
click at [612, 282] on div "fiber_manual_record Added to Schedule J Schedule I: $11,777.82 Schedule J: $8,9…" at bounding box center [525, 276] width 593 height 52
